Goal: Task Accomplishment & Management: Manage account settings

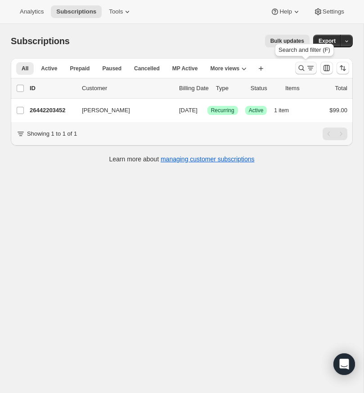
click at [300, 67] on icon "Search and filter results" at bounding box center [301, 68] width 9 height 9
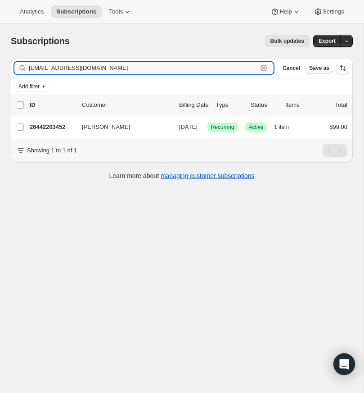
drag, startPoint x: 262, startPoint y: 66, endPoint x: 138, endPoint y: 64, distance: 124.3
click at [262, 66] on icon "button" at bounding box center [263, 68] width 9 height 9
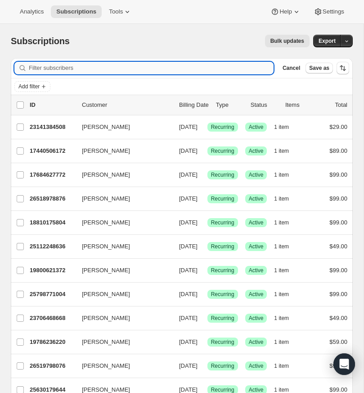
paste input "outreachhi@gmail.com"
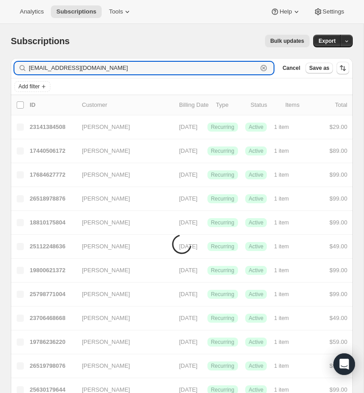
type input "outreachhi@gmail.com"
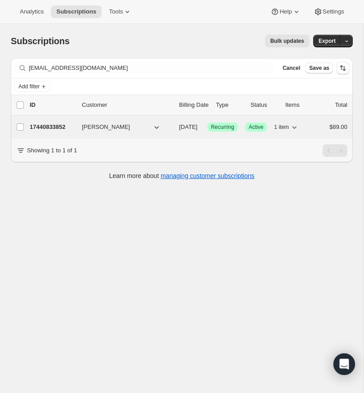
click at [45, 125] on p "17440833852" at bounding box center [52, 127] width 45 height 9
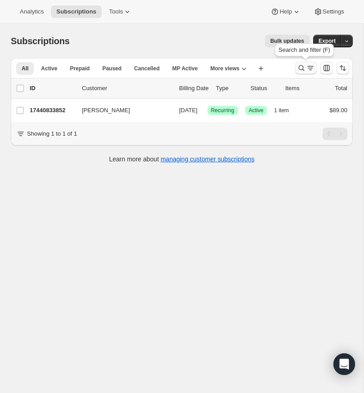
click at [301, 65] on icon "Search and filter results" at bounding box center [301, 68] width 9 height 9
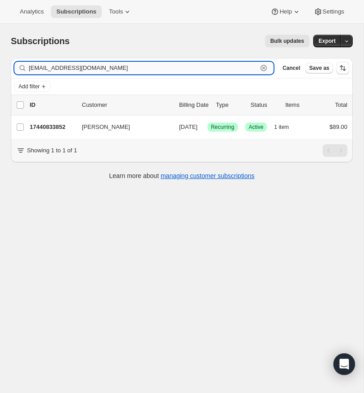
drag, startPoint x: 262, startPoint y: 66, endPoint x: 230, endPoint y: 68, distance: 32.1
click at [260, 66] on icon "button" at bounding box center [263, 68] width 9 height 9
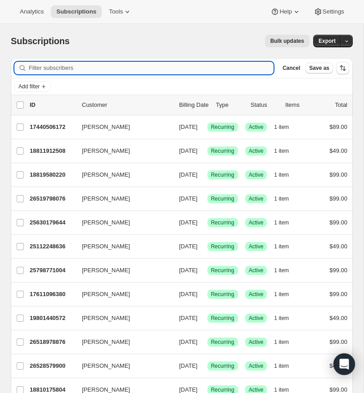
paste input "jaalimontoya@gmail.com"
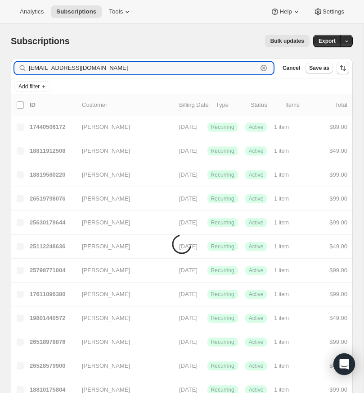
type input "jaalimontoya@gmail.com"
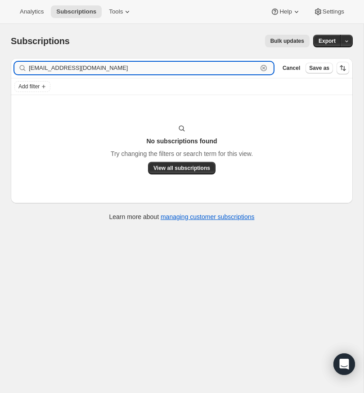
click at [180, 68] on input "jaalimontoya@gmail.com" at bounding box center [143, 68] width 229 height 13
drag, startPoint x: 263, startPoint y: 66, endPoint x: 118, endPoint y: 75, distance: 144.9
click at [262, 67] on icon "button" at bounding box center [263, 68] width 9 height 9
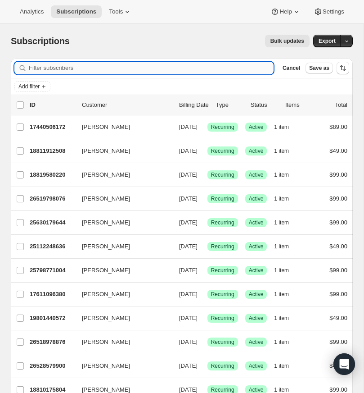
paste input "pastorbrad05@gmail.com"
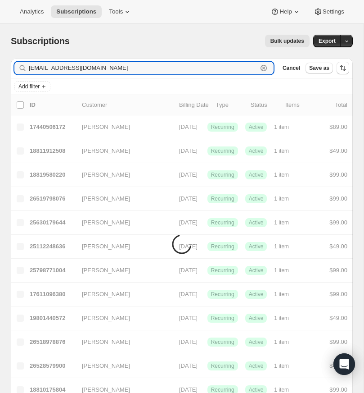
type input "pastorbrad05@gmail.com"
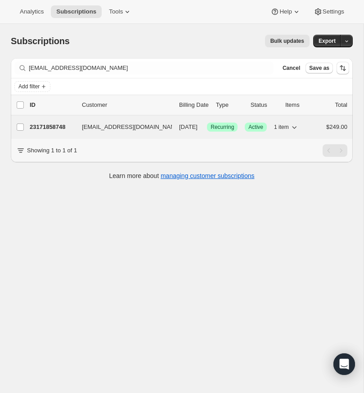
click at [50, 124] on p "23171858748" at bounding box center [52, 127] width 45 height 9
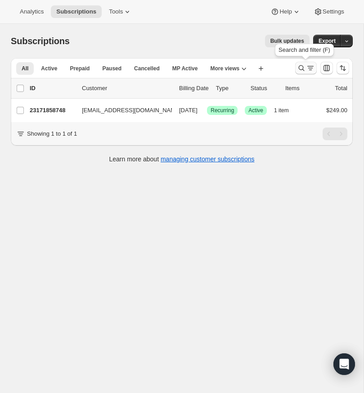
click at [302, 66] on icon "Search and filter results" at bounding box center [302, 68] width 6 height 6
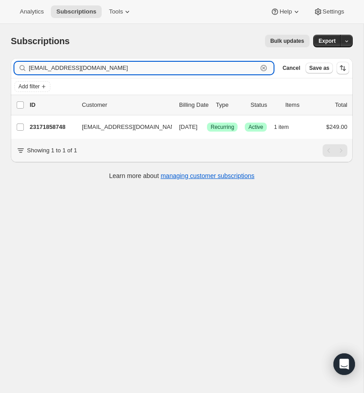
drag, startPoint x: 264, startPoint y: 66, endPoint x: 124, endPoint y: 65, distance: 140.1
click at [264, 65] on icon "button" at bounding box center [263, 68] width 9 height 9
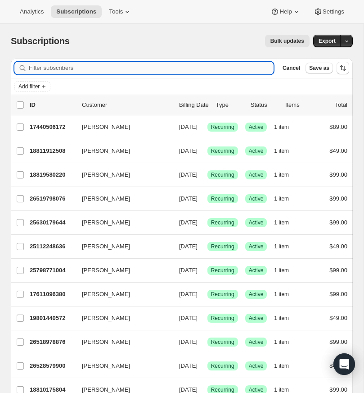
paste input "rodd.ritchie@gmail.com"
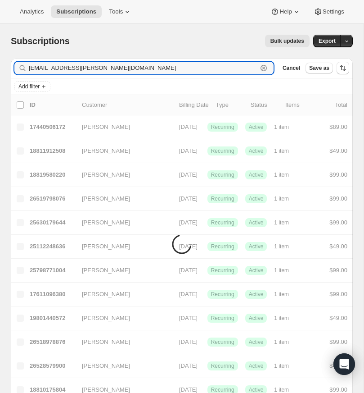
type input "rodd.ritchie@gmail.com"
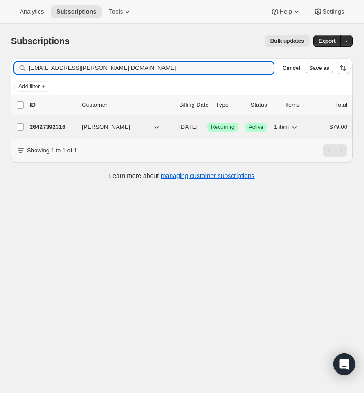
click at [54, 125] on p "26427392316" at bounding box center [52, 127] width 45 height 9
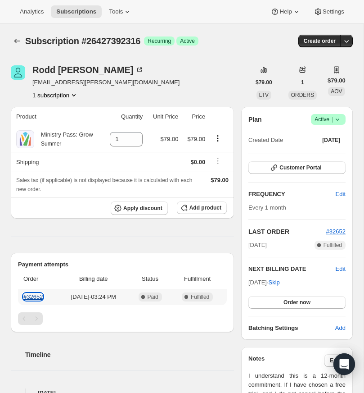
click at [33, 295] on link "#32652" at bounding box center [32, 296] width 19 height 7
click at [339, 117] on icon at bounding box center [337, 119] width 9 height 9
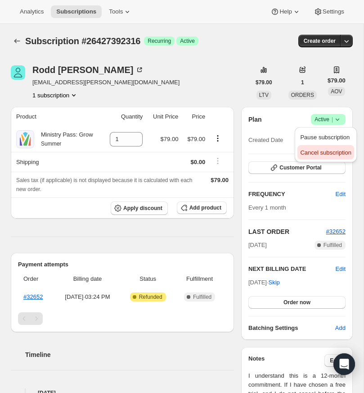
click at [323, 153] on span "Cancel subscription" at bounding box center [325, 152] width 51 height 7
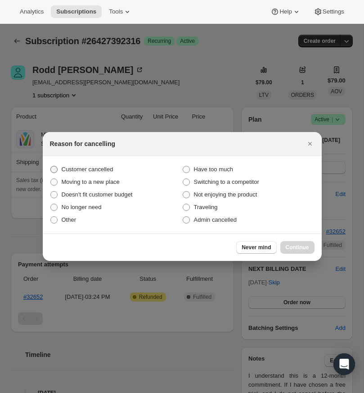
click at [55, 168] on span ":r15:" at bounding box center [53, 169] width 7 height 7
click at [51, 166] on input "Customer cancelled" at bounding box center [50, 166] width 0 height 0
radio input "true"
click at [304, 246] on span "Continue" at bounding box center [297, 247] width 23 height 7
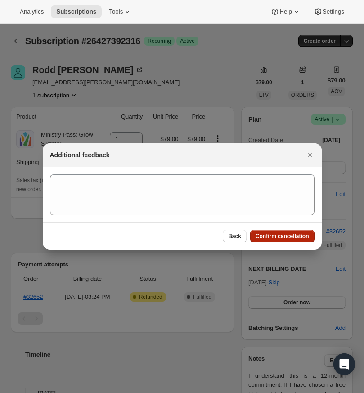
click at [288, 234] on span "Confirm cancellation" at bounding box center [283, 235] width 54 height 7
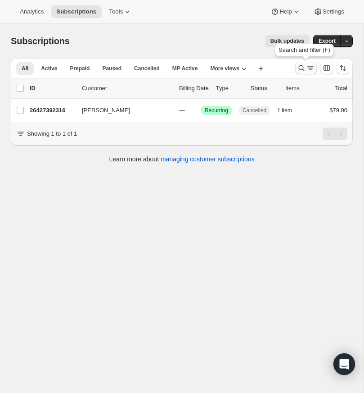
click at [301, 66] on icon "Search and filter results" at bounding box center [301, 68] width 9 height 9
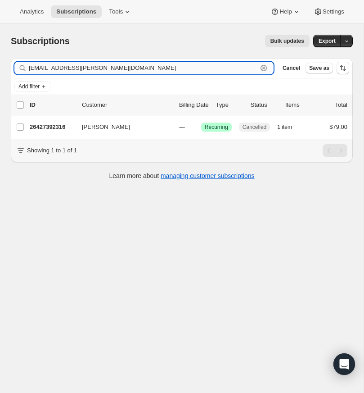
drag, startPoint x: 261, startPoint y: 65, endPoint x: 214, endPoint y: 67, distance: 46.9
click at [261, 65] on icon "button" at bounding box center [263, 68] width 9 height 9
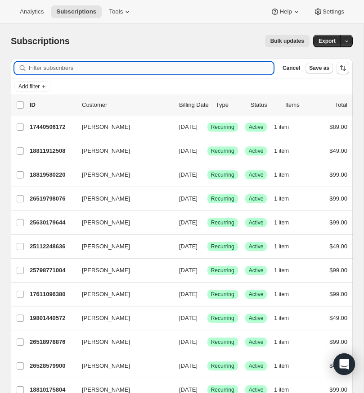
paste input "fox@mycorecommunity.com"
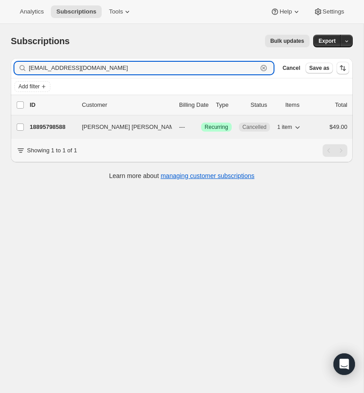
type input "fox@mycorecommunity.com"
click at [54, 126] on p "18895798588" at bounding box center [52, 127] width 45 height 9
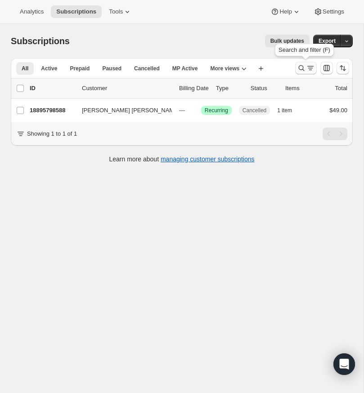
click at [300, 66] on icon "Search and filter results" at bounding box center [302, 68] width 6 height 6
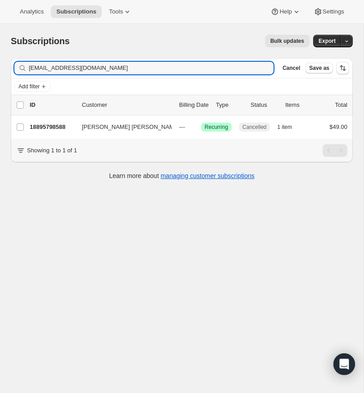
drag, startPoint x: 99, startPoint y: 69, endPoint x: 26, endPoint y: 70, distance: 73.0
click at [26, 70] on div "fox@mycorecommunity.com Clear" at bounding box center [143, 68] width 259 height 13
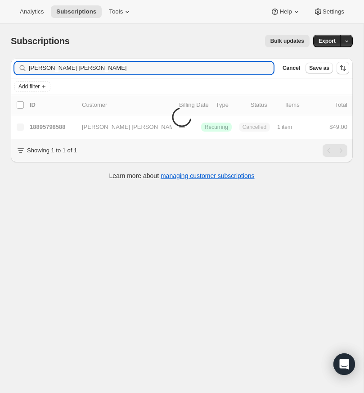
type input "fox zimmerman"
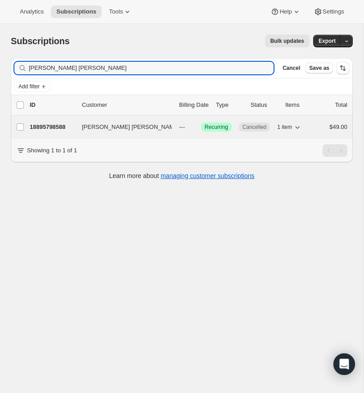
click at [54, 123] on p "18895798588" at bounding box center [52, 127] width 45 height 9
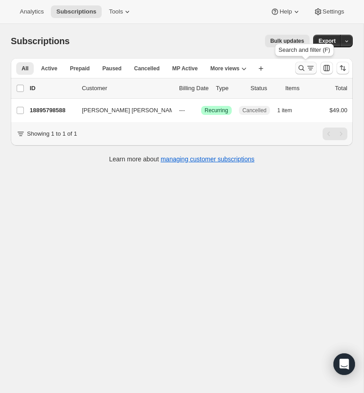
click at [300, 66] on icon "Search and filter results" at bounding box center [301, 68] width 9 height 9
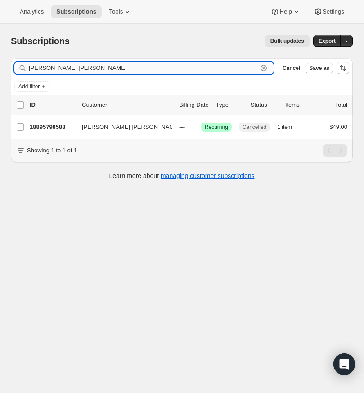
drag, startPoint x: 263, startPoint y: 67, endPoint x: 253, endPoint y: 67, distance: 9.9
click at [263, 67] on icon "button" at bounding box center [264, 68] width 3 height 3
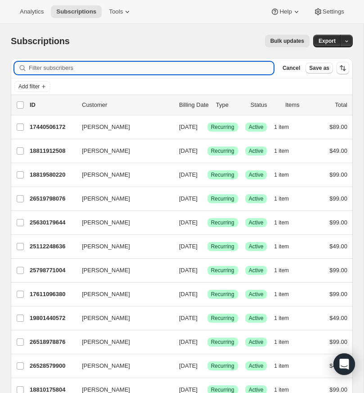
paste input "jaalimontoya@gmail.com"
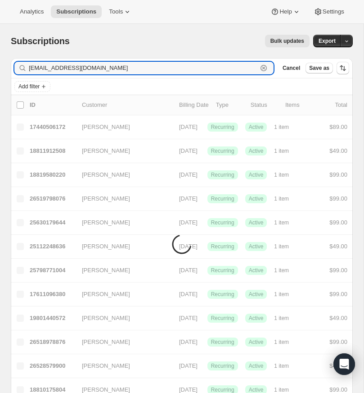
type input "jaalimontoya@gmail.com"
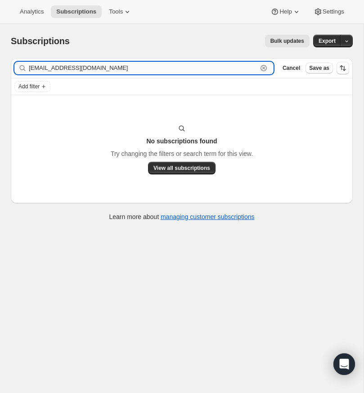
click at [179, 68] on input "jaalimontoya@gmail.com" at bounding box center [143, 68] width 229 height 13
drag, startPoint x: 263, startPoint y: 67, endPoint x: 86, endPoint y: 68, distance: 177.0
click at [262, 67] on icon "button" at bounding box center [263, 68] width 9 height 9
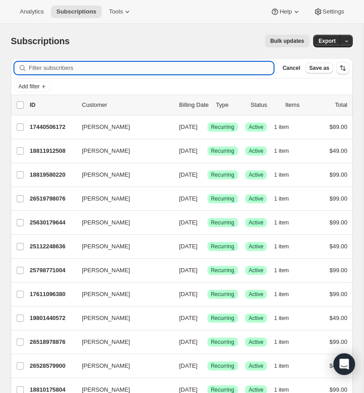
paste input "montoyajaali11@gmail.com"
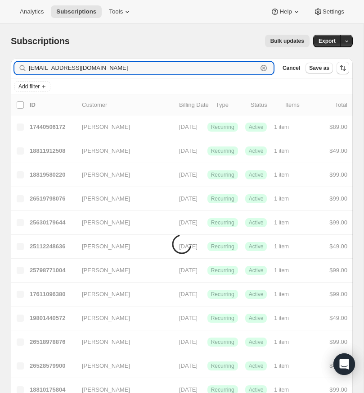
type input "montoyajaali11@gmail.com"
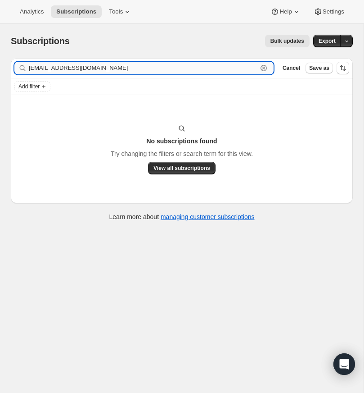
drag, startPoint x: 264, startPoint y: 68, endPoint x: 183, endPoint y: 67, distance: 81.1
click at [262, 68] on icon "button" at bounding box center [263, 68] width 9 height 9
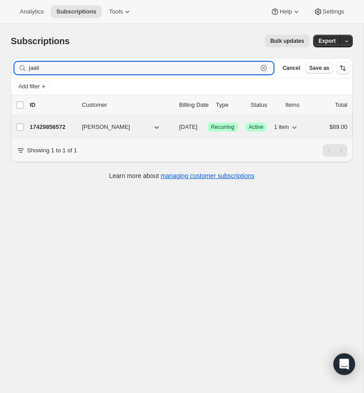
type input "jaali"
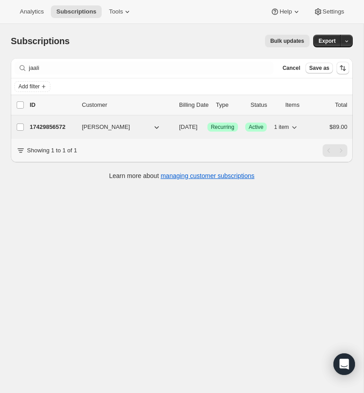
click at [60, 126] on p "17429856572" at bounding box center [52, 127] width 45 height 9
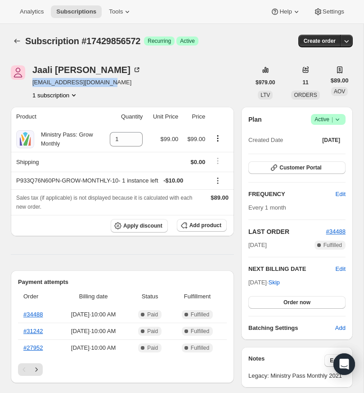
drag, startPoint x: 112, startPoint y: 82, endPoint x: 37, endPoint y: 81, distance: 75.2
click at [30, 82] on div "Jaali Montoya jaalimontoya11@gmail.com 1 subscription" at bounding box center [131, 82] width 240 height 34
copy span "jaalimontoya11@gmail.com"
drag, startPoint x: 225, startPoint y: 94, endPoint x: 226, endPoint y: 88, distance: 5.4
click at [226, 93] on div "Jaali Montoya jaalimontoya11@gmail.com 1 subscription" at bounding box center [131, 82] width 240 height 34
